Goal: Task Accomplishment & Management: Manage account settings

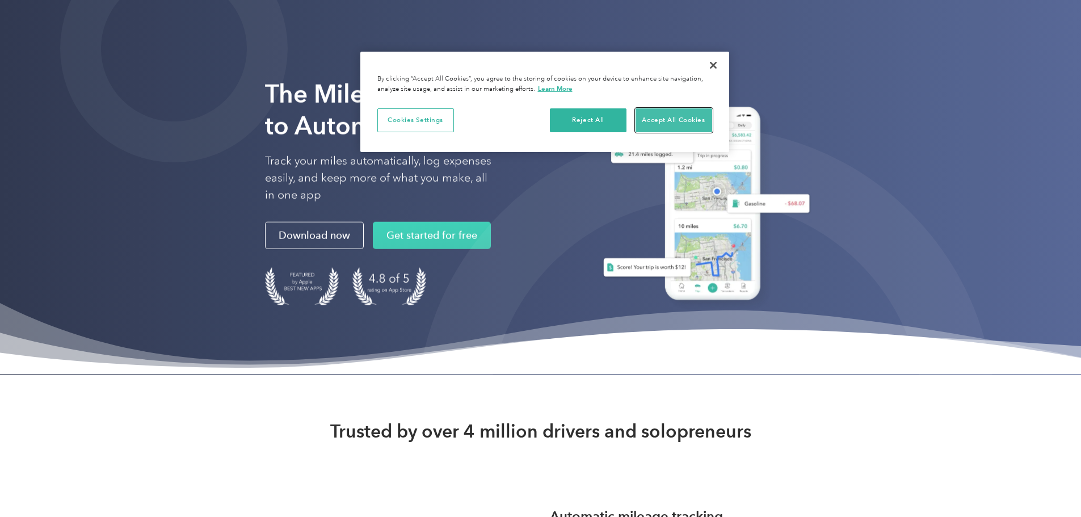
click at [672, 127] on button "Accept All Cookies" at bounding box center [673, 120] width 77 height 24
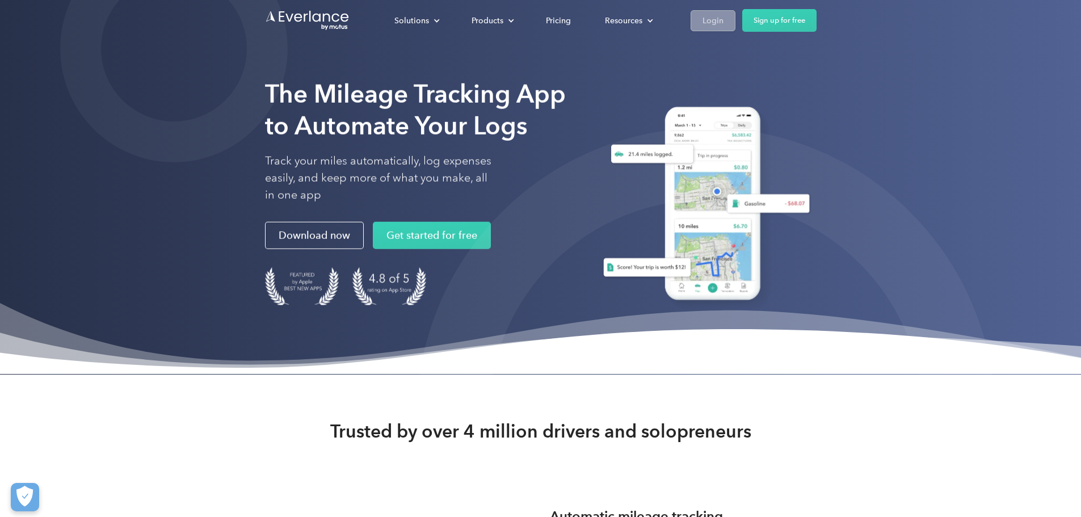
click at [723, 26] on div "Login" at bounding box center [712, 21] width 21 height 14
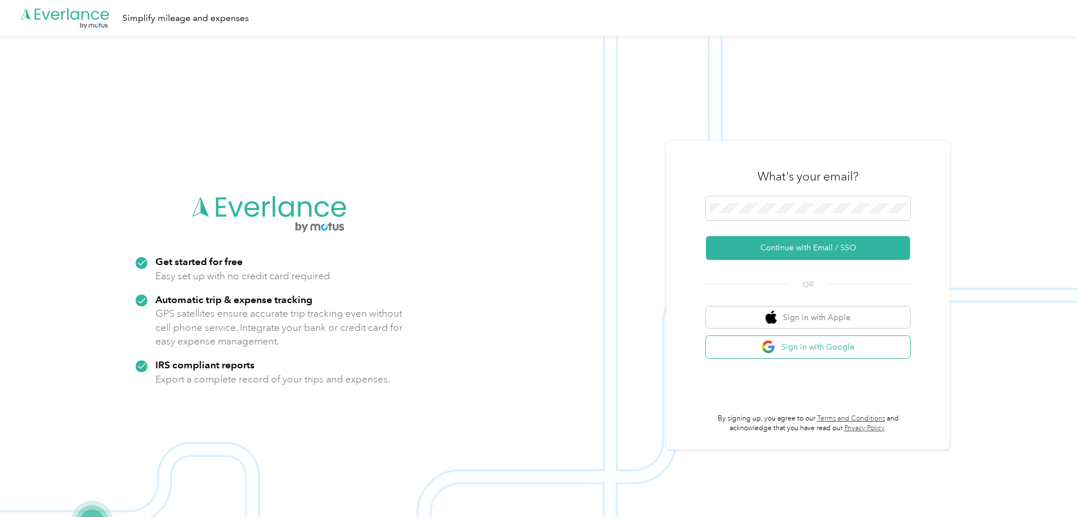
click at [802, 349] on button "Sign in with Google" at bounding box center [808, 347] width 204 height 22
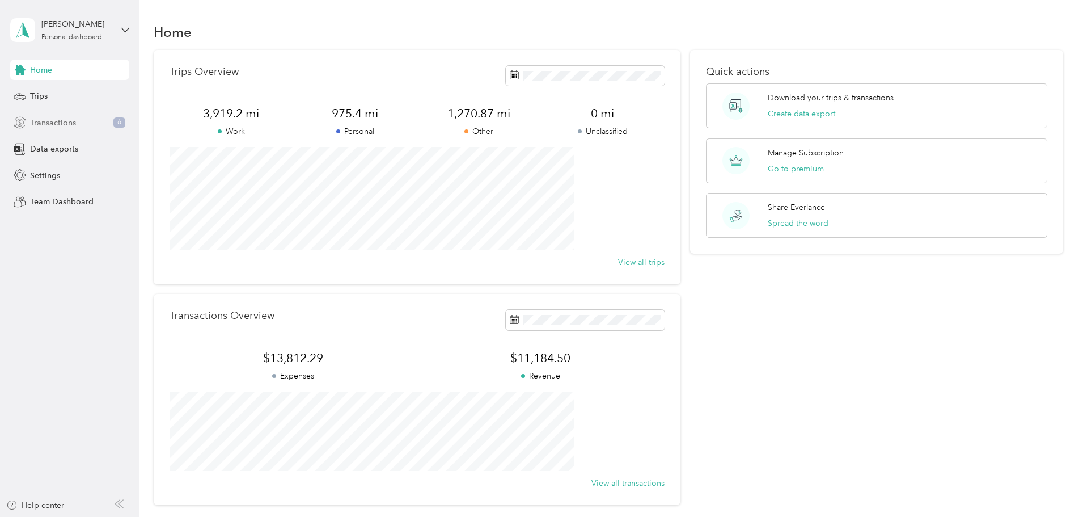
click at [45, 124] on span "Transactions" at bounding box center [53, 123] width 46 height 12
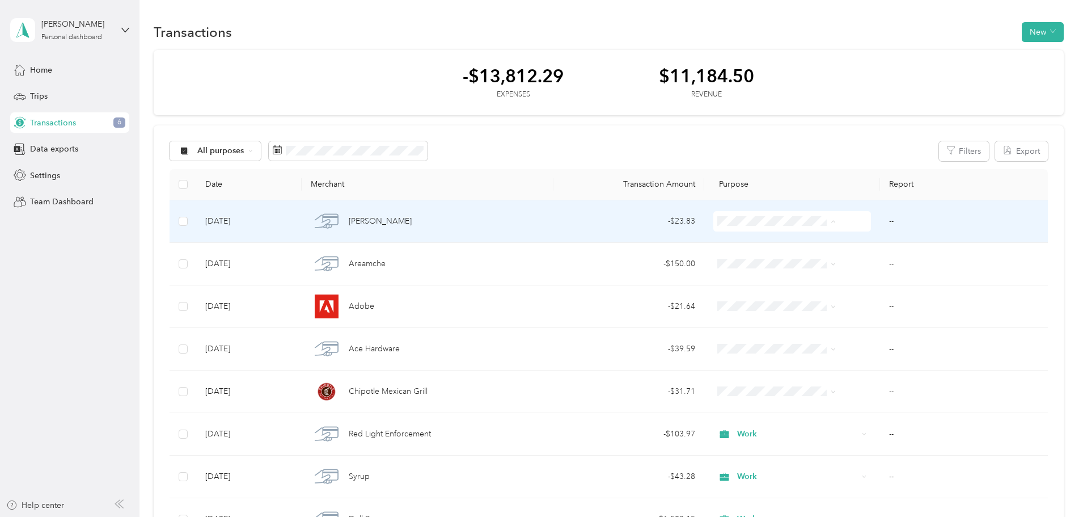
click at [717, 235] on li "Work" at bounding box center [758, 243] width 127 height 20
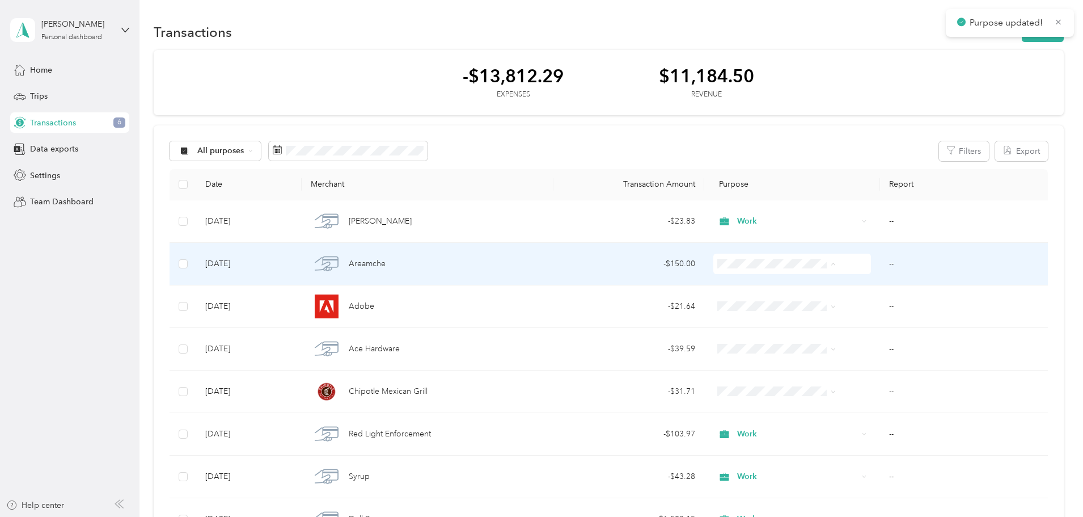
click at [726, 277] on li "Work" at bounding box center [758, 285] width 127 height 20
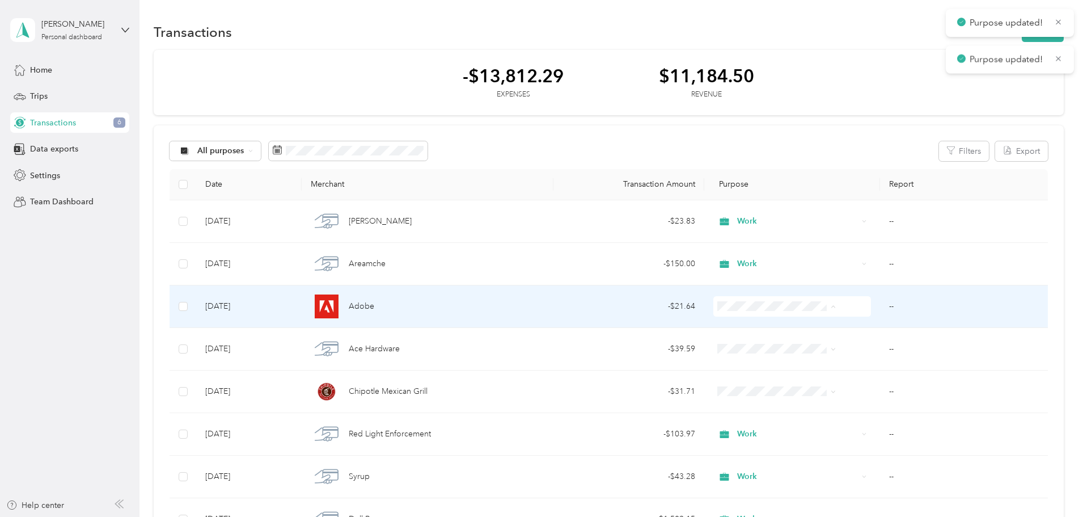
click at [726, 320] on li "Work" at bounding box center [758, 328] width 127 height 20
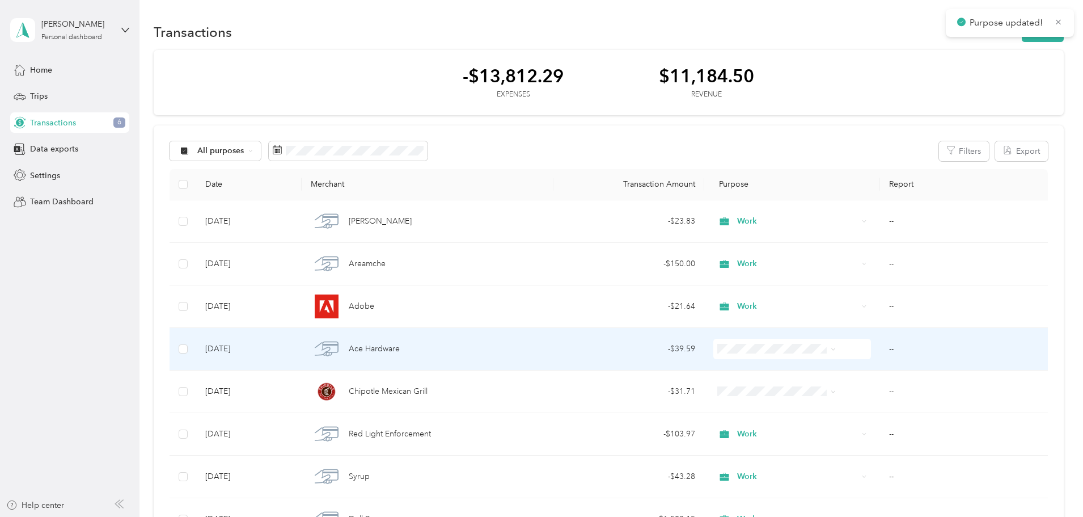
click at [729, 193] on ol "Work Personal Real Estate Other Charity Medical Moving Commute" at bounding box center [758, 253] width 127 height 159
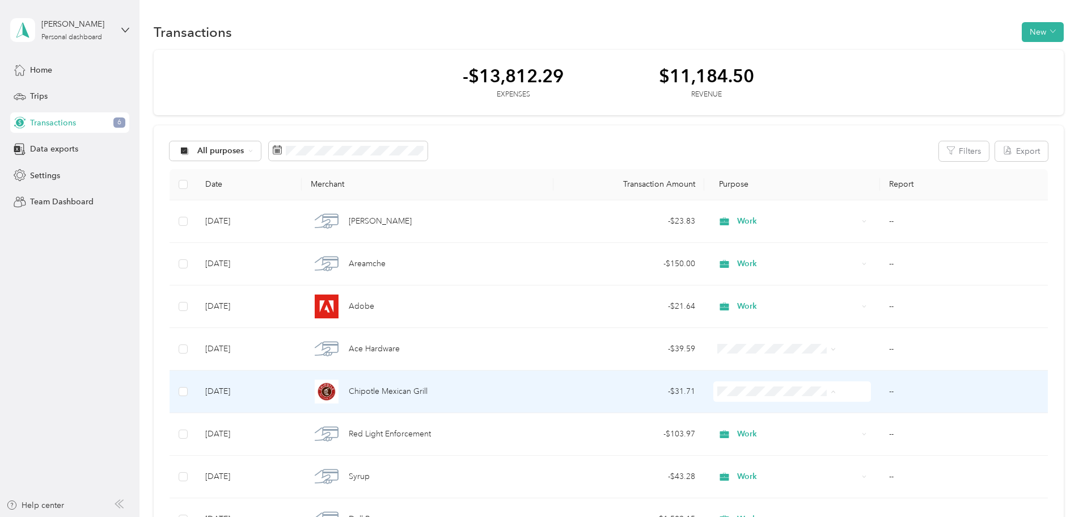
click at [736, 237] on ol "Work Personal Real Estate Other Charity Medical Moving Commute" at bounding box center [758, 300] width 127 height 159
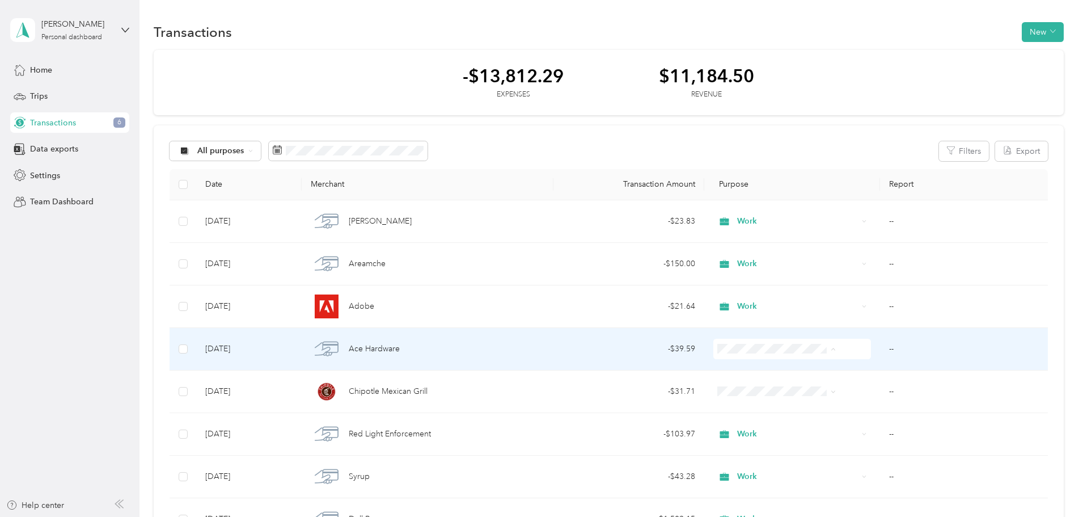
click at [733, 189] on span "Work" at bounding box center [768, 189] width 91 height 12
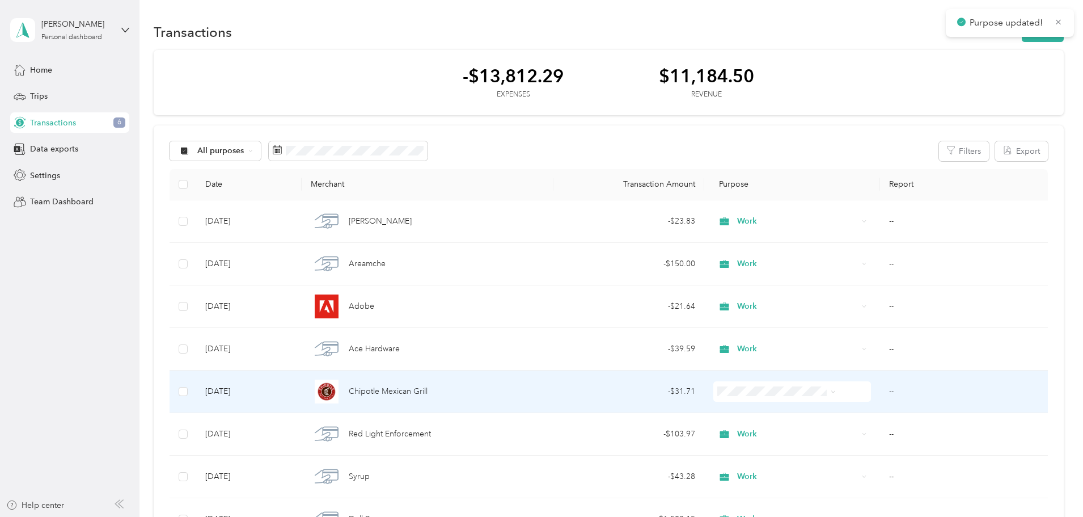
click at [725, 385] on span at bounding box center [793, 391] width 158 height 20
click at [733, 231] on span "Work" at bounding box center [768, 231] width 91 height 12
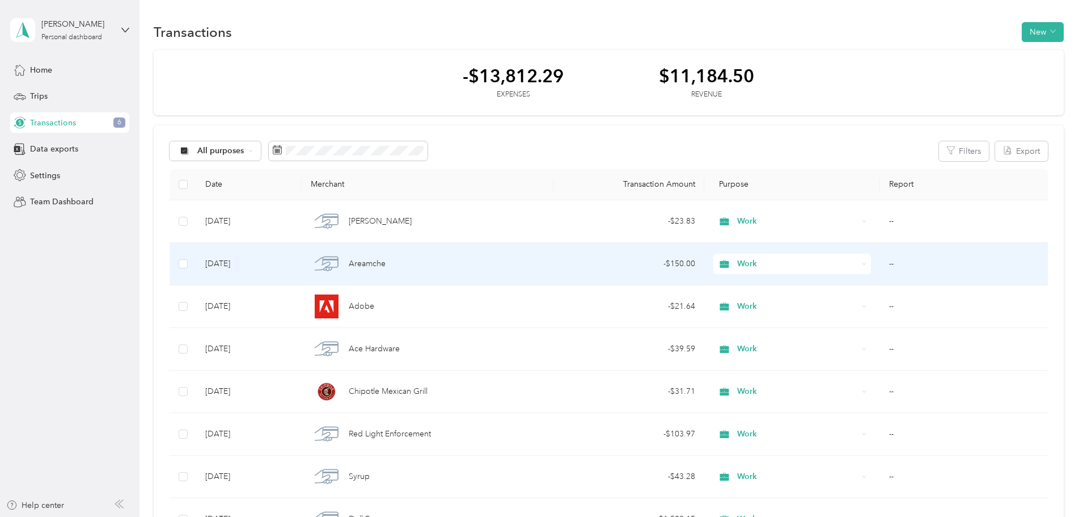
click at [880, 264] on td "--" at bounding box center [964, 264] width 168 height 43
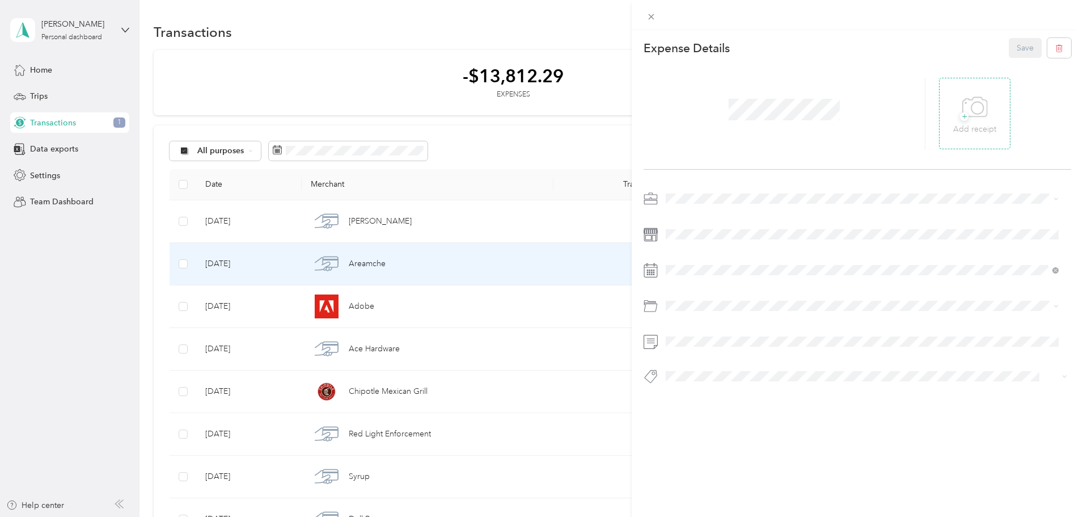
click at [966, 115] on icon at bounding box center [976, 107] width 26 height 31
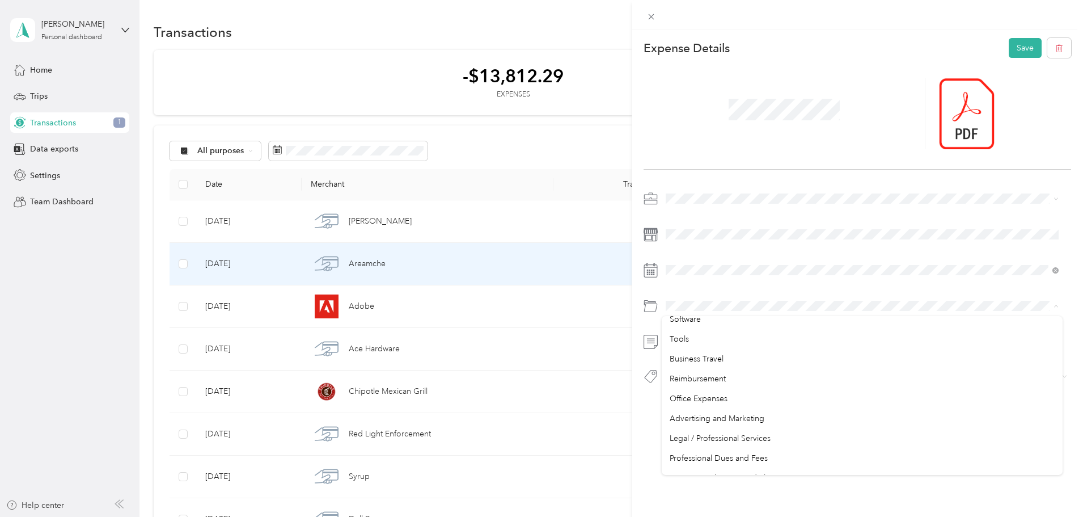
scroll to position [397, 0]
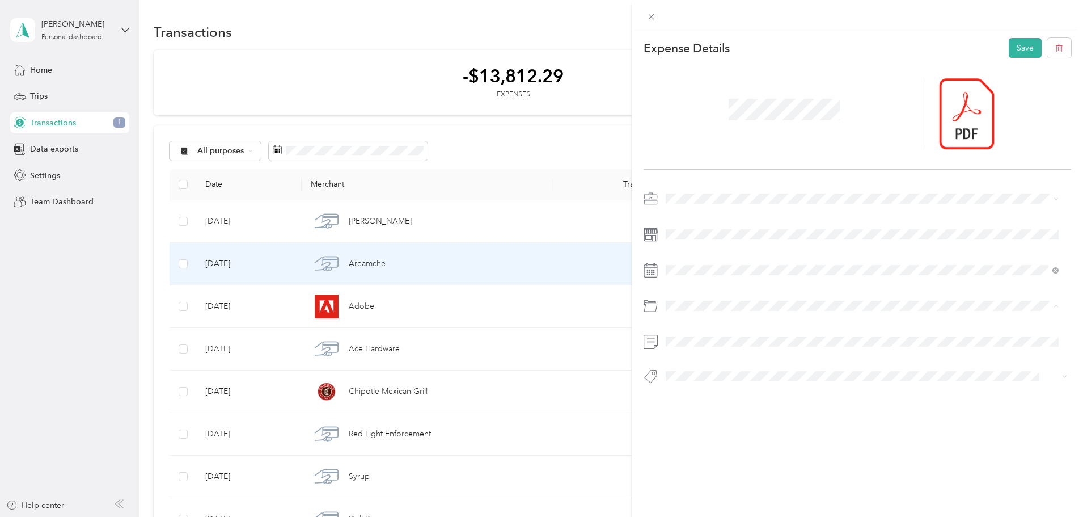
click at [703, 411] on div "Advertising and Marketing" at bounding box center [862, 417] width 385 height 12
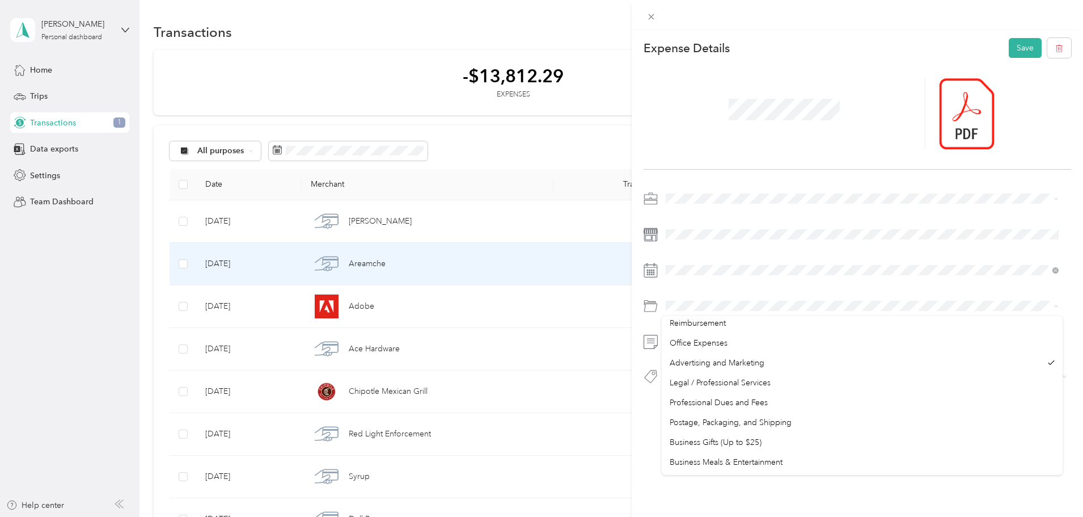
scroll to position [454, 0]
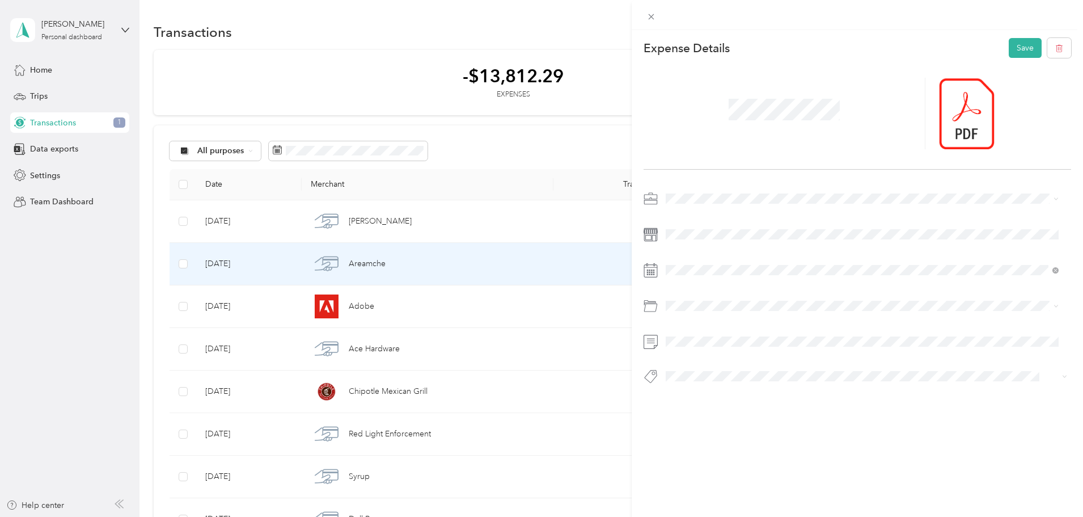
click at [696, 394] on div "Professional Dues and Fees" at bounding box center [862, 397] width 385 height 12
click at [1009, 42] on button "Save" at bounding box center [1025, 48] width 33 height 20
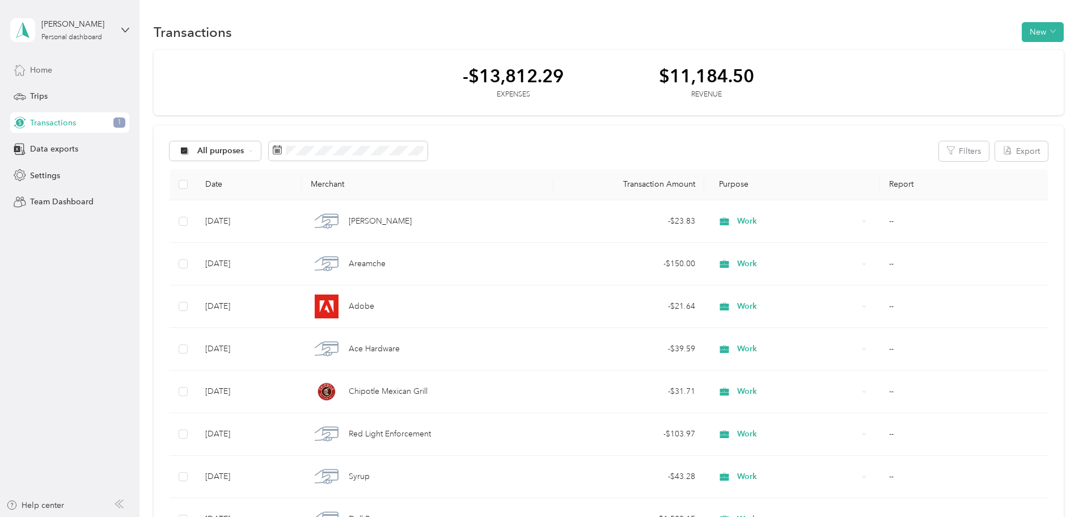
click at [68, 71] on div "Home" at bounding box center [69, 70] width 119 height 20
